Goal: Task Accomplishment & Management: Use online tool/utility

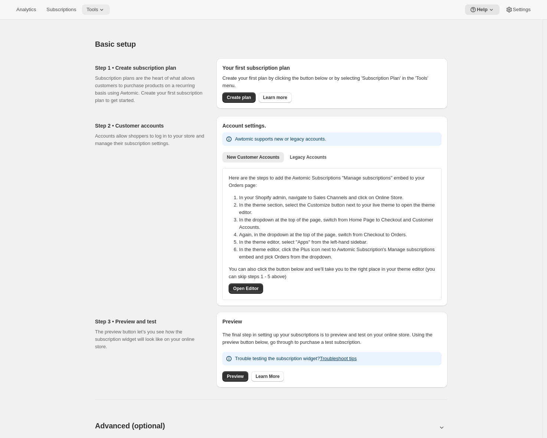
click at [104, 11] on icon at bounding box center [101, 9] width 7 height 7
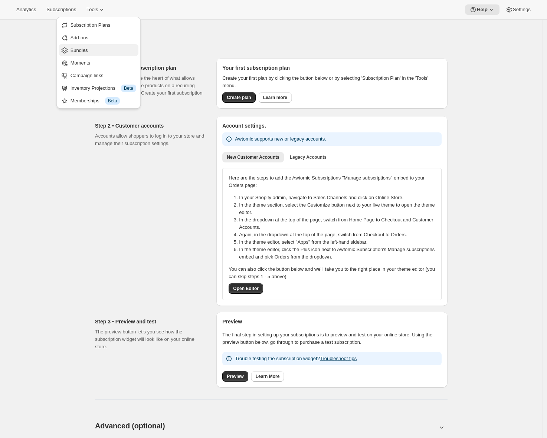
click at [93, 48] on span "Bundles" at bounding box center [103, 50] width 66 height 7
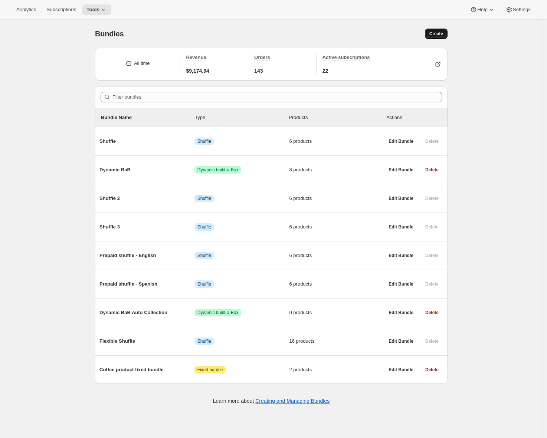
click at [441, 32] on span "Create" at bounding box center [436, 34] width 14 height 6
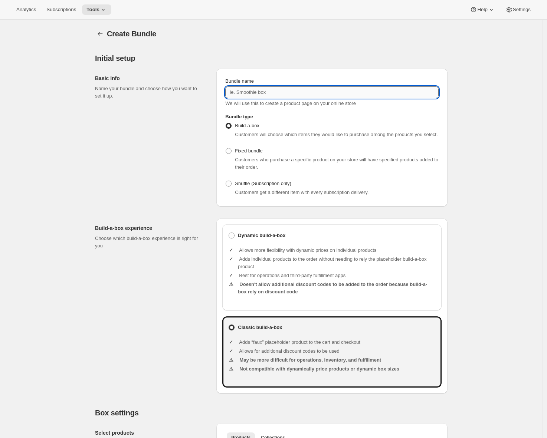
click at [286, 88] on input "Bundle name" at bounding box center [331, 92] width 213 height 12
type input "Classic BaB"
click at [111, 223] on div "Build-a-box experience Choose which build-a-box experience is right for you Dyn…" at bounding box center [271, 303] width 352 height 181
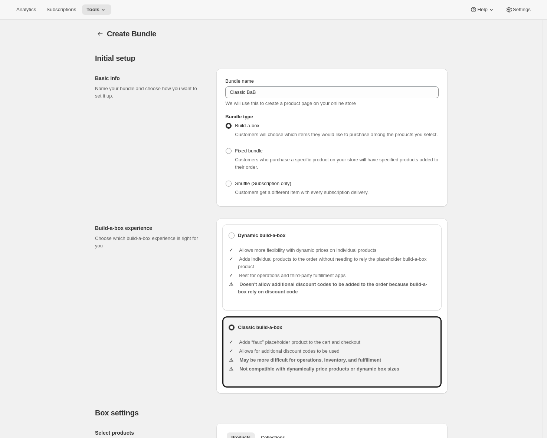
scroll to position [310, 0]
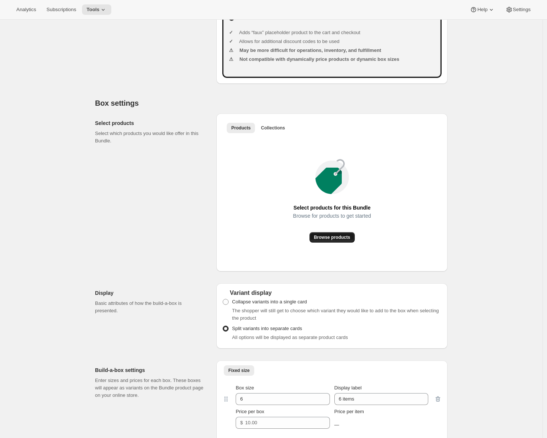
click at [332, 240] on span "Browse products" at bounding box center [332, 237] width 36 height 6
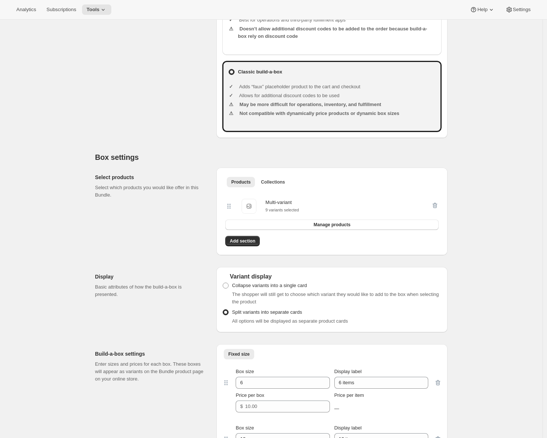
scroll to position [527, 0]
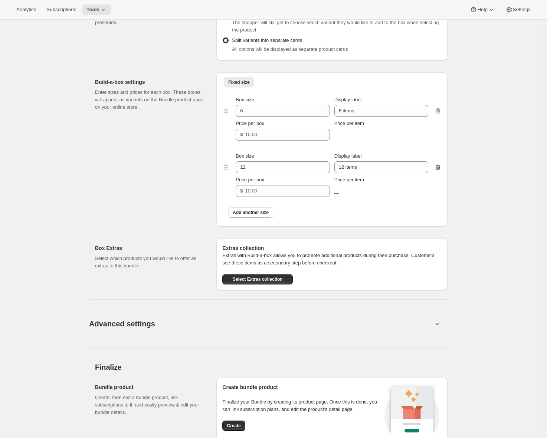
click at [438, 169] on icon "button" at bounding box center [437, 168] width 1 height 2
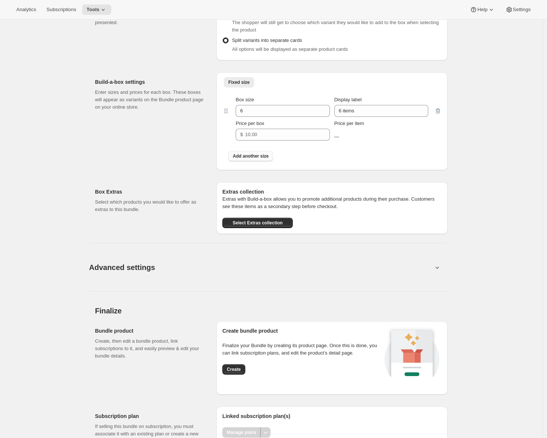
click at [251, 159] on span "Add another size" at bounding box center [251, 156] width 36 height 6
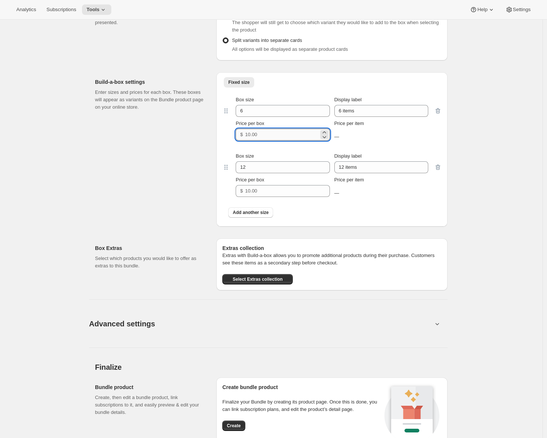
click at [256, 141] on input "Price per box" at bounding box center [281, 135] width 73 height 12
type input "20"
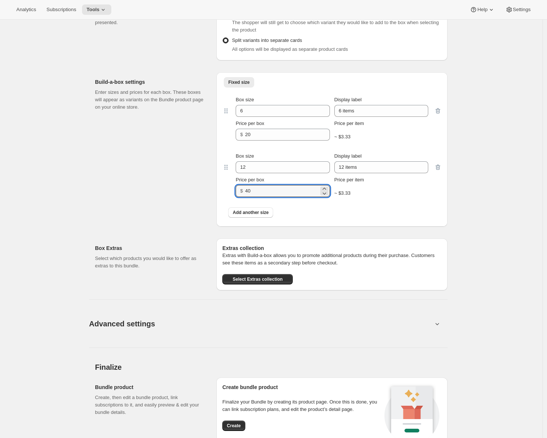
type input "40"
click at [185, 182] on div "Build-a-box settings Enter sizes and prices for each box. These boxes will appe…" at bounding box center [152, 149] width 115 height 154
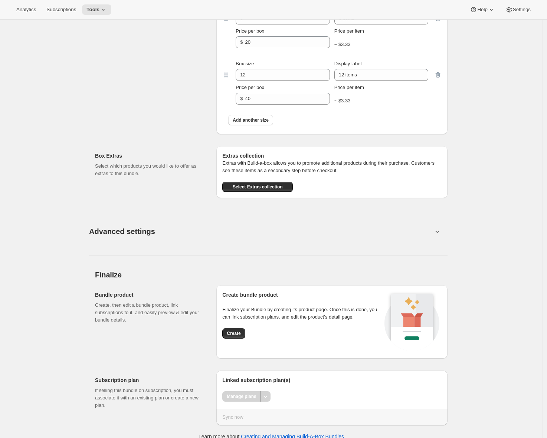
scroll to position [625, 0]
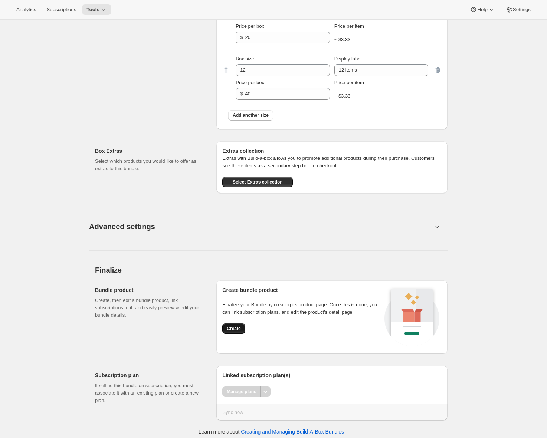
click at [231, 333] on button "Create" at bounding box center [233, 328] width 23 height 10
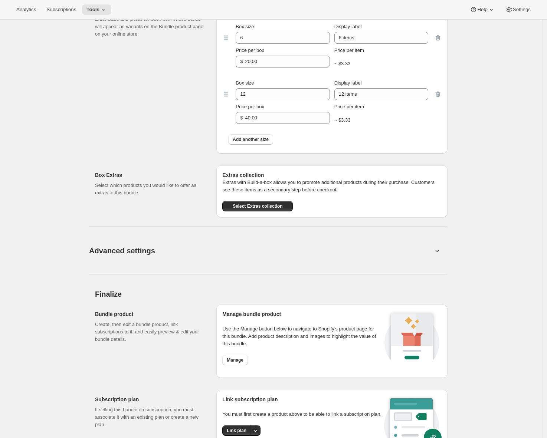
scroll to position [419, 0]
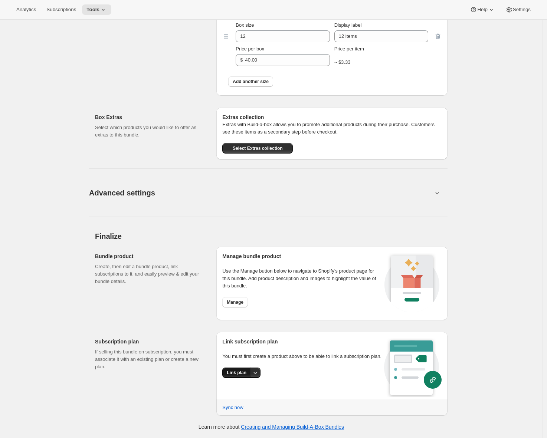
click at [234, 376] on span "Link plan" at bounding box center [237, 373] width 20 height 6
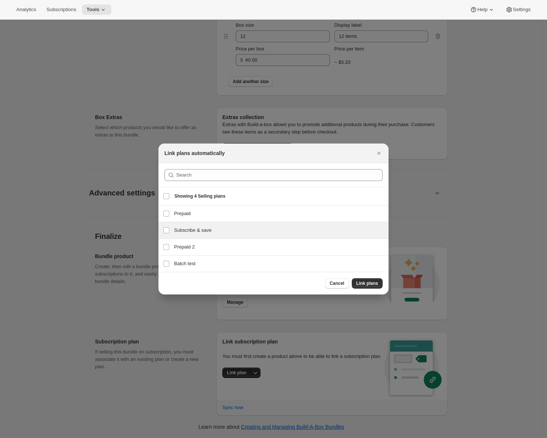
click at [217, 228] on h3 "Subscribe & save" at bounding box center [279, 230] width 210 height 7
checkbox input "true"
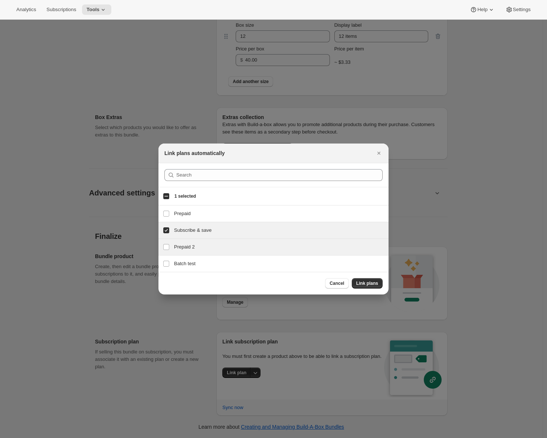
click at [184, 250] on h3 "Prepaid 2" at bounding box center [279, 246] width 210 height 7
checkbox input "true"
click at [362, 280] on span "Link plans" at bounding box center [367, 283] width 22 height 6
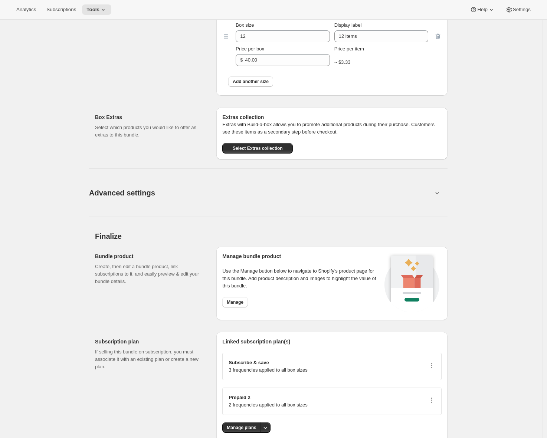
scroll to position [0, 0]
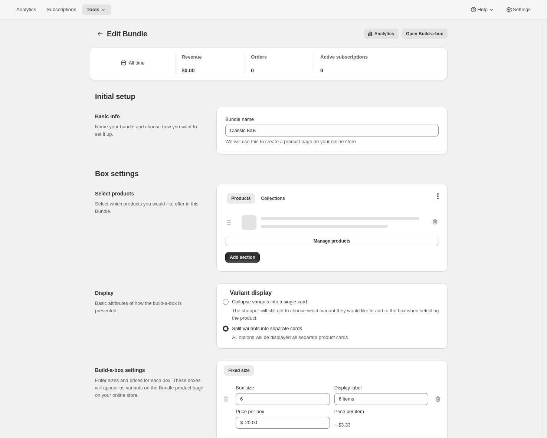
click at [143, 318] on div "Display Basic attributes of how the build-a-box is presented." at bounding box center [152, 315] width 115 height 65
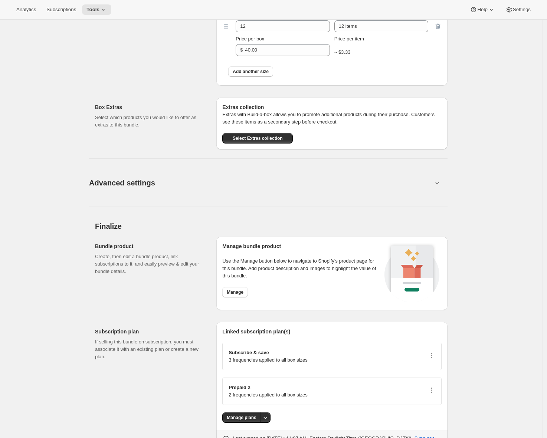
scroll to position [460, 0]
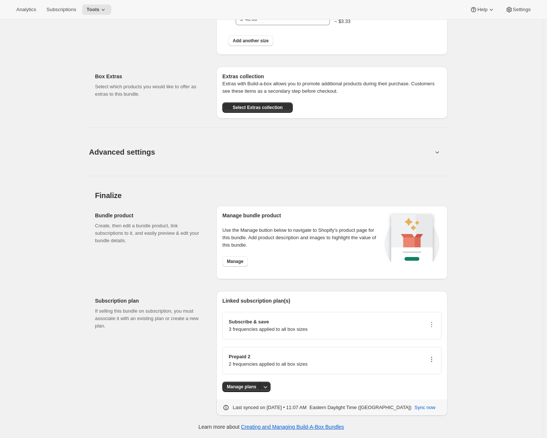
click at [435, 361] on icon "button" at bounding box center [431, 359] width 7 height 7
